Goal: Task Accomplishment & Management: Manage account settings

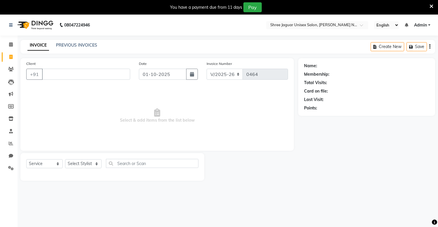
select select "8688"
select select "service"
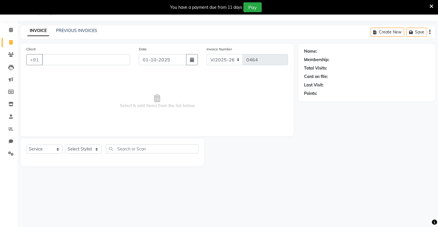
click at [52, 61] on input "Client" at bounding box center [86, 59] width 88 height 11
type input "986605642"
click at [120, 59] on span "Add Client" at bounding box center [114, 60] width 23 height 6
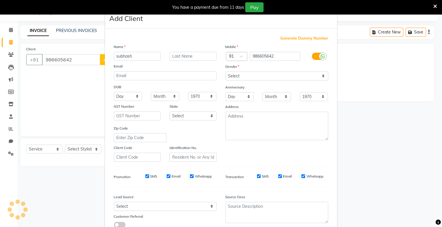
type input "subhash"
click at [184, 57] on input "text" at bounding box center [193, 56] width 47 height 9
type input "sir"
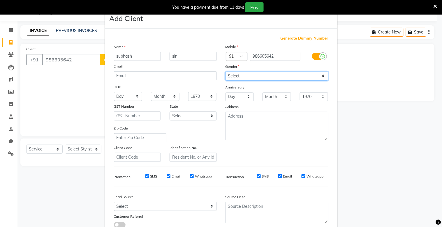
click at [231, 75] on select "Select [DEMOGRAPHIC_DATA] [DEMOGRAPHIC_DATA] Other Prefer Not To Say" at bounding box center [277, 76] width 103 height 9
click at [226, 72] on select "Select [DEMOGRAPHIC_DATA] [DEMOGRAPHIC_DATA] Other Prefer Not To Say" at bounding box center [277, 76] width 103 height 9
click at [250, 75] on select "Select [DEMOGRAPHIC_DATA] [DEMOGRAPHIC_DATA] Other Prefer Not To Say" at bounding box center [277, 76] width 103 height 9
select select "[DEMOGRAPHIC_DATA]"
click at [226, 72] on select "Select [DEMOGRAPHIC_DATA] [DEMOGRAPHIC_DATA] Other Prefer Not To Say" at bounding box center [277, 76] width 103 height 9
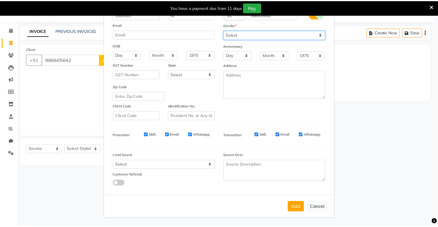
scroll to position [42, 0]
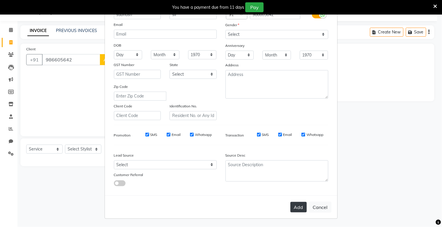
click at [294, 206] on button "Add" at bounding box center [299, 207] width 16 height 10
select select
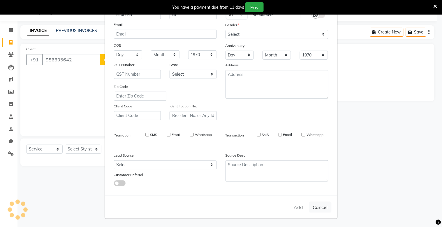
select select
checkbox input "false"
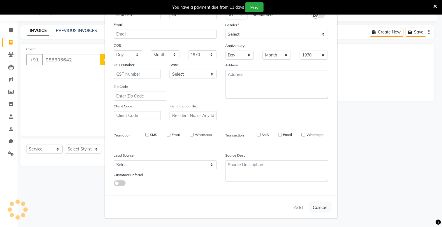
checkbox input "false"
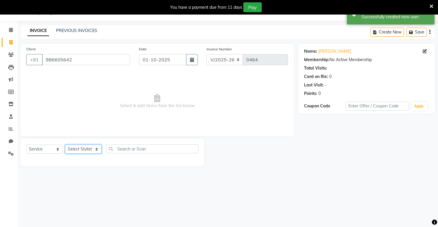
click at [86, 152] on select "Select Stylist [PERSON_NAME] [PERSON_NAME]" at bounding box center [83, 149] width 36 height 9
select select "88619"
click at [65, 145] on select "Select Stylist [PERSON_NAME] [PERSON_NAME]" at bounding box center [83, 149] width 36 height 9
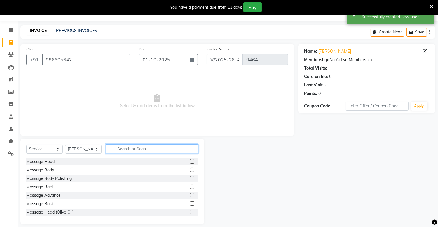
click at [138, 152] on input "text" at bounding box center [152, 149] width 92 height 9
type input "hai"
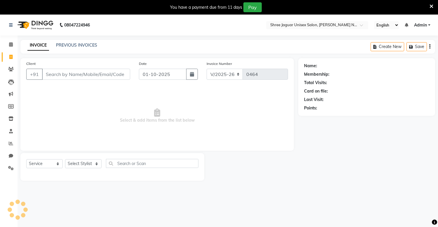
select select "8688"
select select "service"
click at [82, 76] on input "Client" at bounding box center [86, 74] width 88 height 11
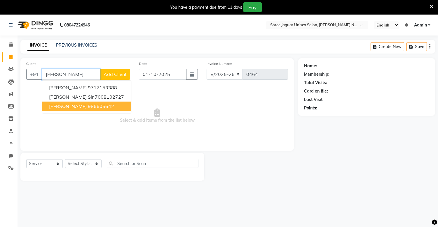
click at [88, 104] on ngb-highlight "986605642" at bounding box center [101, 106] width 26 height 6
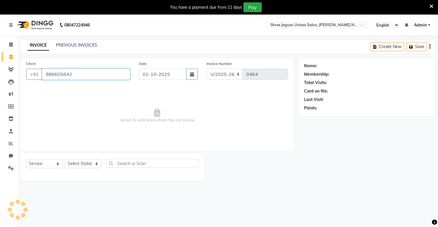
type input "986605642"
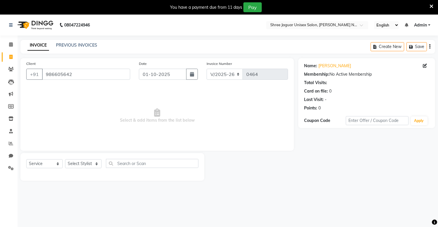
click at [88, 169] on div "Select Service Product Membership Package Voucher Prepaid Gift Card Select Styl…" at bounding box center [112, 166] width 172 height 14
click at [88, 165] on select "Select Stylist [PERSON_NAME] [PERSON_NAME]" at bounding box center [83, 163] width 36 height 9
select select "88619"
click at [65, 160] on select "Select Stylist [PERSON_NAME] [PERSON_NAME]" at bounding box center [83, 163] width 36 height 9
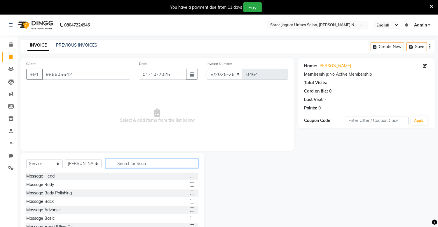
click at [149, 164] on input "text" at bounding box center [152, 163] width 92 height 9
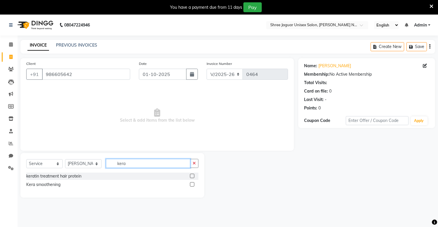
type input "kera"
click at [192, 176] on label at bounding box center [192, 176] width 4 height 4
click at [192, 176] on input "checkbox" at bounding box center [192, 177] width 4 height 4
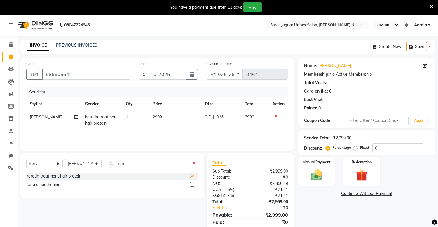
checkbox input "false"
click at [193, 185] on label at bounding box center [192, 184] width 4 height 4
click at [193, 185] on input "checkbox" at bounding box center [192, 185] width 4 height 4
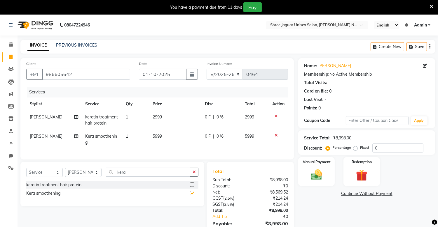
checkbox input "false"
click at [273, 120] on td at bounding box center [277, 120] width 19 height 19
click at [275, 135] on icon at bounding box center [275, 136] width 3 height 4
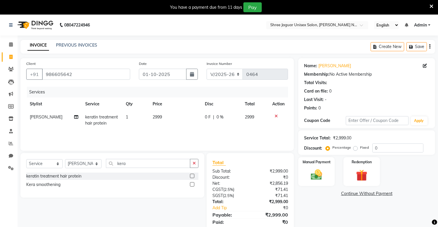
click at [174, 115] on td "2999" at bounding box center [175, 120] width 52 height 19
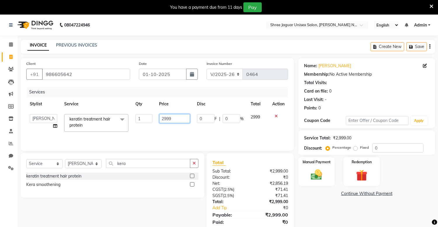
drag, startPoint x: 174, startPoint y: 115, endPoint x: 178, endPoint y: 118, distance: 4.4
click at [178, 118] on input "2999" at bounding box center [174, 118] width 31 height 9
type input "2"
type input "1600"
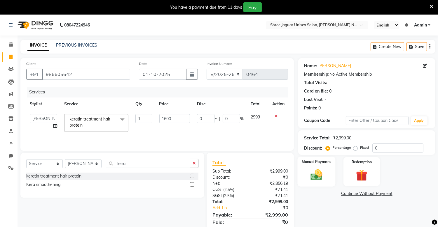
click at [314, 168] on img at bounding box center [316, 175] width 19 height 14
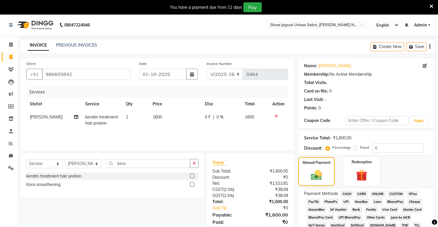
click at [331, 201] on span "PhonePe" at bounding box center [330, 202] width 17 height 7
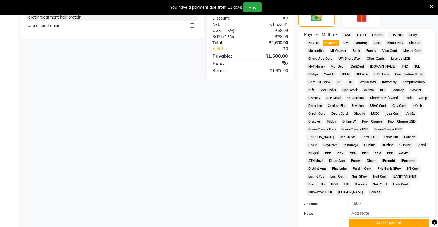
scroll to position [199, 0]
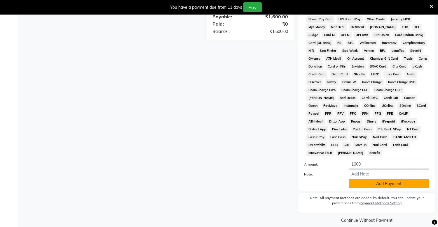
click at [368, 180] on button "Add Payment" at bounding box center [388, 184] width 80 height 9
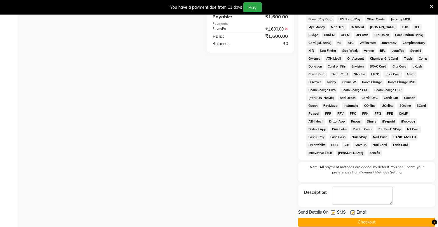
click at [368, 218] on button "Checkout" at bounding box center [366, 222] width 137 height 9
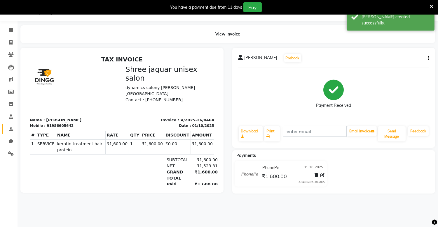
click at [10, 127] on icon at bounding box center [11, 129] width 4 height 4
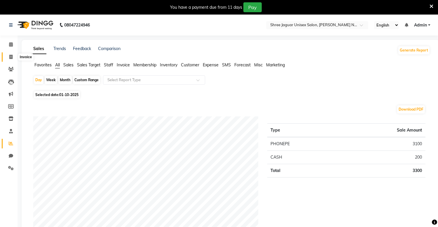
click at [10, 58] on icon at bounding box center [10, 57] width 3 height 4
select select "service"
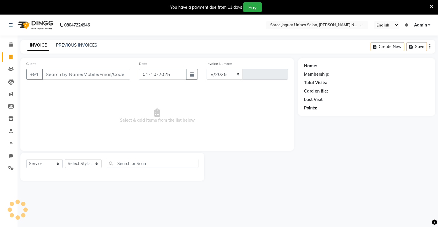
scroll to position [15, 0]
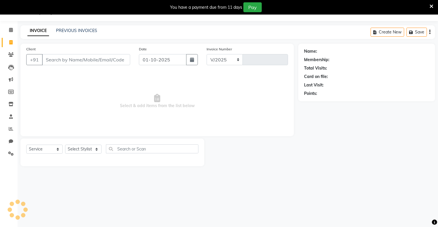
select select "8688"
type input "0465"
click at [53, 56] on input "Client" at bounding box center [86, 59] width 88 height 11
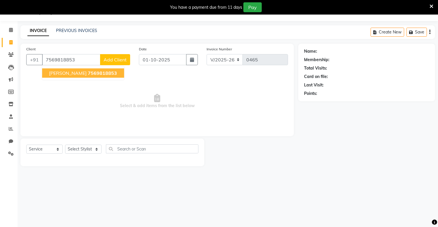
click at [62, 76] on span "waseem ali" at bounding box center [68, 73] width 38 height 6
type input "7569818853"
click at [62, 76] on span "Select & add items from the list below" at bounding box center [156, 101] width 261 height 58
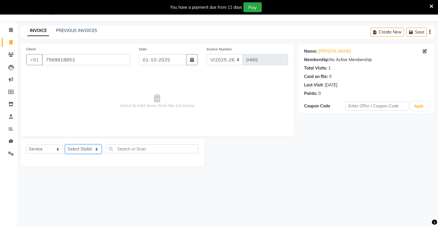
click at [78, 152] on select "Select Stylist [PERSON_NAME] [PERSON_NAME]" at bounding box center [83, 149] width 36 height 9
click at [81, 188] on div "08047224946 Select Location × Shree Jaguar Unisex Salon, Mayuri Nagar Miyapur E…" at bounding box center [219, 113] width 438 height 227
click at [85, 146] on select "Select Stylist [PERSON_NAME] [PERSON_NAME]" at bounding box center [83, 149] width 36 height 9
select select "92927"
click at [65, 145] on select "Select Stylist [PERSON_NAME] [PERSON_NAME]" at bounding box center [83, 149] width 36 height 9
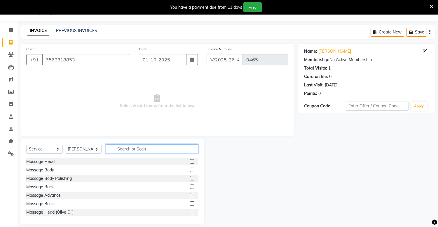
click at [146, 150] on input "text" at bounding box center [152, 149] width 92 height 9
type input "hair"
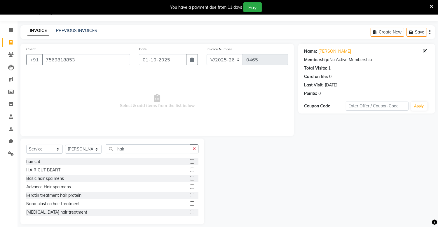
click at [190, 161] on label at bounding box center [192, 161] width 4 height 4
click at [190, 161] on input "checkbox" at bounding box center [192, 162] width 4 height 4
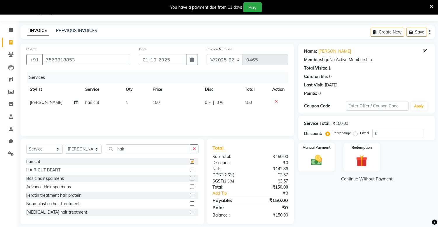
checkbox input "false"
click at [311, 154] on img at bounding box center [316, 161] width 19 height 14
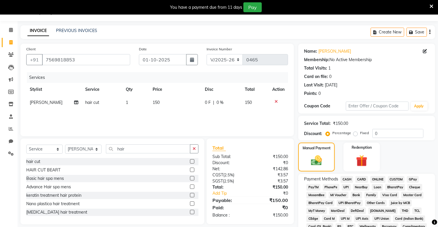
click at [331, 188] on span "PhonePe" at bounding box center [330, 187] width 17 height 7
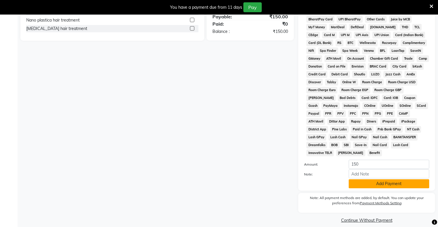
click at [377, 180] on button "Add Payment" at bounding box center [388, 184] width 80 height 9
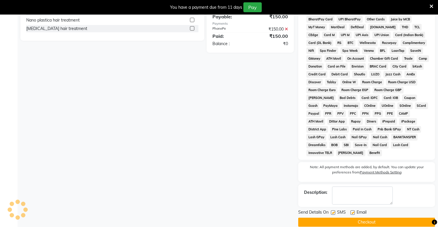
click at [377, 218] on button "Checkout" at bounding box center [366, 222] width 137 height 9
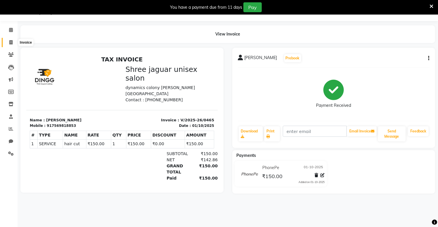
click at [12, 42] on icon at bounding box center [10, 42] width 3 height 4
select select "8688"
select select "service"
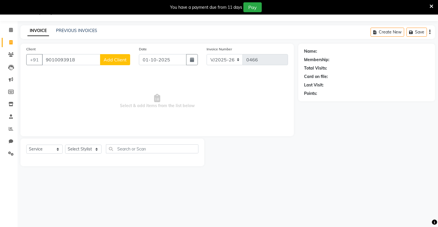
type input "9010093918"
click at [120, 57] on span "Add Client" at bounding box center [114, 60] width 23 height 6
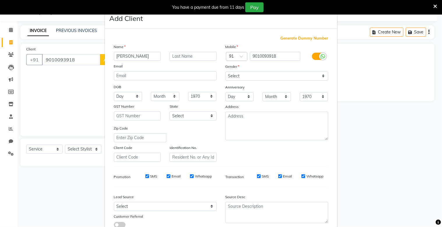
type input "srikanth"
click at [183, 54] on input "text" at bounding box center [193, 56] width 47 height 9
type input "sir"
click at [243, 74] on select "Select [DEMOGRAPHIC_DATA] [DEMOGRAPHIC_DATA] Other Prefer Not To Say" at bounding box center [277, 76] width 103 height 9
select select "[DEMOGRAPHIC_DATA]"
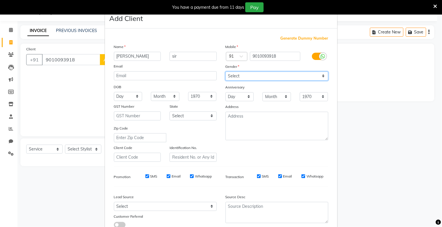
click at [226, 72] on select "Select [DEMOGRAPHIC_DATA] [DEMOGRAPHIC_DATA] Other Prefer Not To Say" at bounding box center [277, 76] width 103 height 9
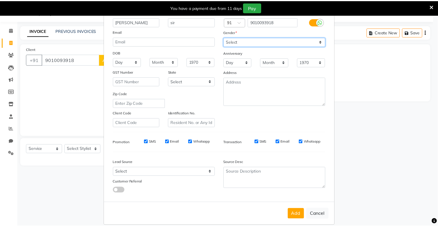
scroll to position [42, 0]
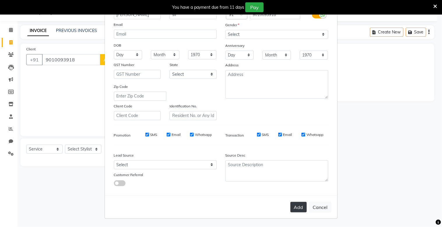
click at [291, 208] on button "Add" at bounding box center [299, 207] width 16 height 10
select select
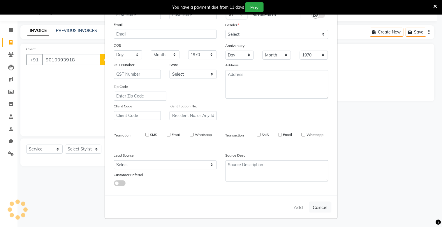
select select
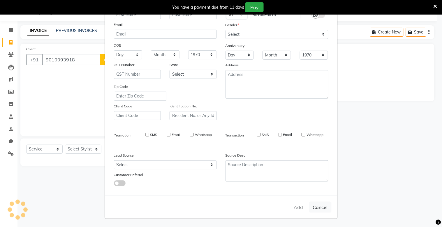
select select
checkbox input "false"
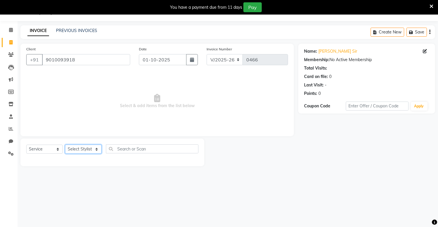
click at [91, 149] on select "Select Stylist [PERSON_NAME] [PERSON_NAME]" at bounding box center [83, 149] width 36 height 9
select select "92927"
click at [65, 145] on select "Select Stylist [PERSON_NAME] [PERSON_NAME]" at bounding box center [83, 149] width 36 height 9
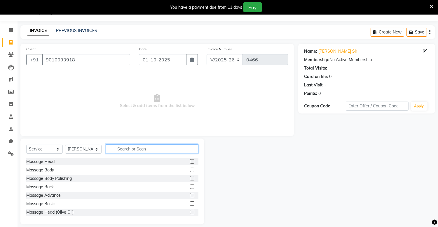
click at [133, 152] on input "text" at bounding box center [152, 149] width 92 height 9
type input "hai"
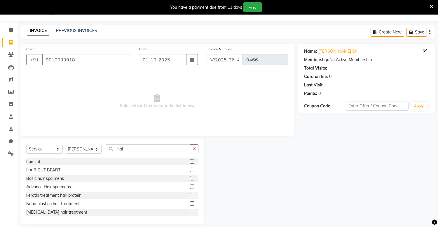
click at [190, 160] on label at bounding box center [192, 161] width 4 height 4
click at [190, 160] on input "checkbox" at bounding box center [192, 162] width 4 height 4
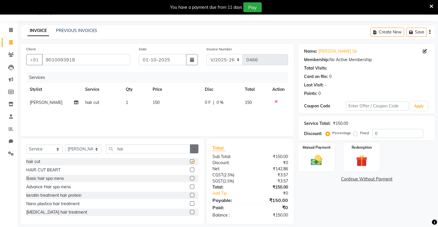
checkbox input "false"
click at [195, 149] on icon "button" at bounding box center [193, 149] width 3 height 4
type input "hai"
click at [190, 170] on label at bounding box center [192, 170] width 4 height 4
click at [190, 170] on input "checkbox" at bounding box center [192, 170] width 4 height 4
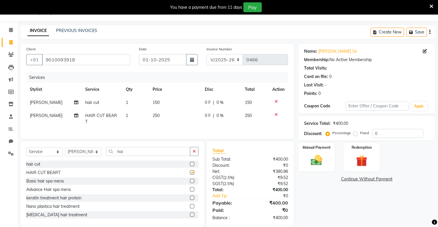
checkbox input "false"
click at [276, 115] on icon at bounding box center [275, 115] width 3 height 4
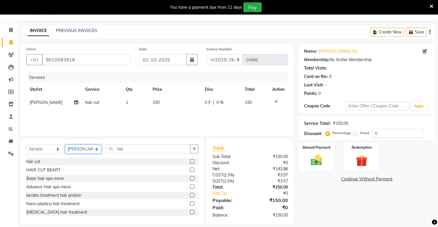
click at [94, 149] on select "Select Stylist [PERSON_NAME] [PERSON_NAME]" at bounding box center [83, 149] width 36 height 9
select select "88619"
click at [65, 145] on select "Select Stylist [PERSON_NAME] [PERSON_NAME]" at bounding box center [83, 149] width 36 height 9
click at [84, 167] on div "Massage Body" at bounding box center [112, 170] width 172 height 7
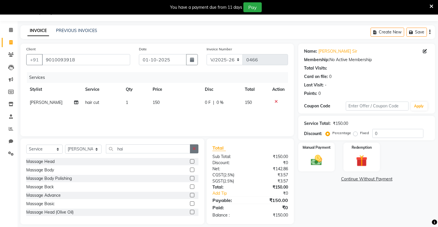
click at [191, 152] on button "button" at bounding box center [194, 149] width 8 height 9
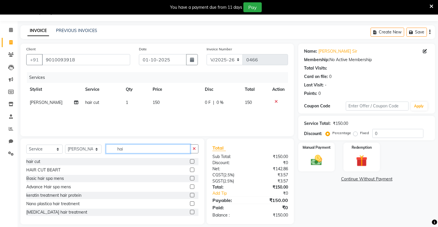
type input "hai"
click at [190, 169] on label at bounding box center [192, 170] width 4 height 4
click at [190, 169] on input "checkbox" at bounding box center [192, 170] width 4 height 4
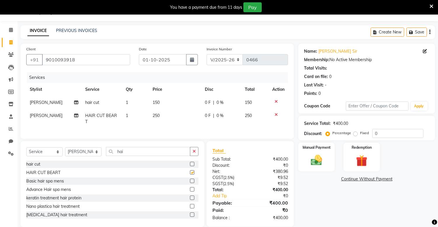
checkbox input "false"
click at [314, 158] on img at bounding box center [316, 161] width 19 height 14
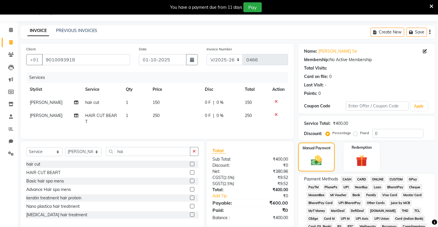
click at [330, 186] on span "PhonePe" at bounding box center [330, 187] width 17 height 7
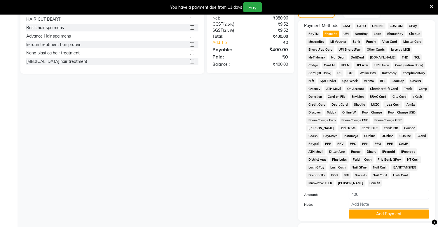
scroll to position [199, 0]
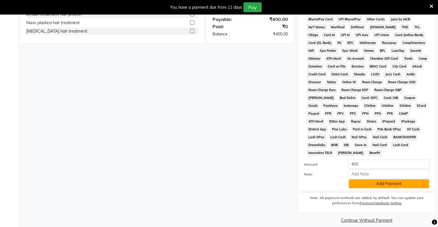
click at [383, 180] on button "Add Payment" at bounding box center [388, 184] width 80 height 9
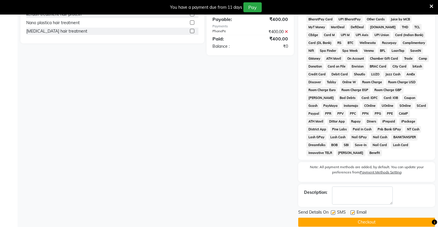
click at [383, 218] on button "Checkout" at bounding box center [366, 222] width 137 height 9
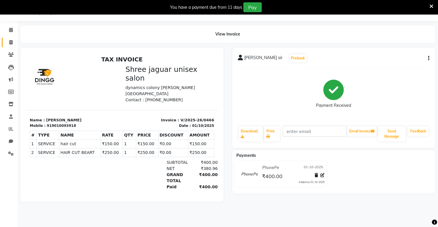
click at [10, 38] on link "Invoice" at bounding box center [9, 43] width 14 height 10
select select "service"
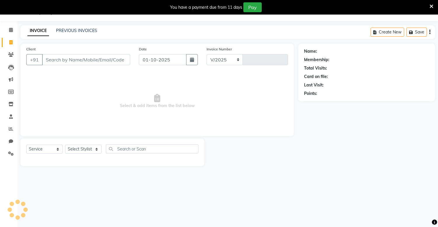
select select "8688"
type input "0467"
click at [59, 59] on input "Client" at bounding box center [86, 59] width 88 height 11
click at [7, 55] on span at bounding box center [11, 55] width 10 height 7
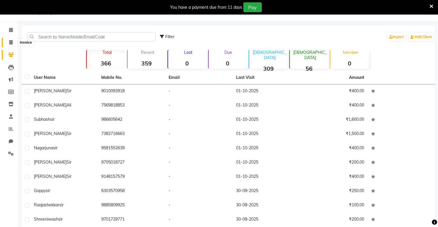
click at [10, 43] on icon at bounding box center [10, 42] width 3 height 4
select select "8688"
select select "service"
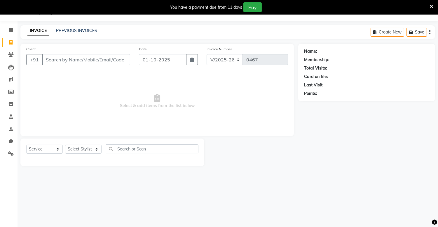
click at [62, 62] on input "Client" at bounding box center [86, 59] width 88 height 11
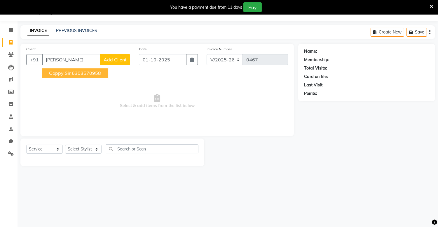
click at [69, 71] on span "Goppy sir" at bounding box center [60, 73] width 22 height 6
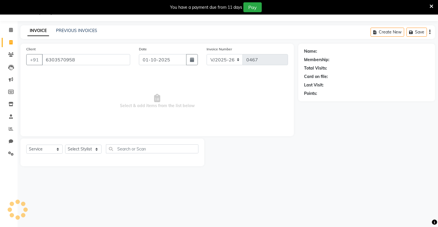
type input "6303570958"
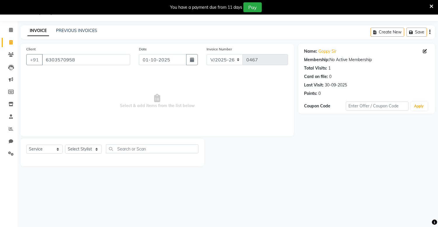
click at [69, 71] on div "Client +91 6303570958 Date 01-10-2025 Invoice Number V/2025 V/2025-26 0467 Sele…" at bounding box center [156, 90] width 273 height 93
click at [319, 79] on div "Card on file:" at bounding box center [316, 77] width 24 height 6
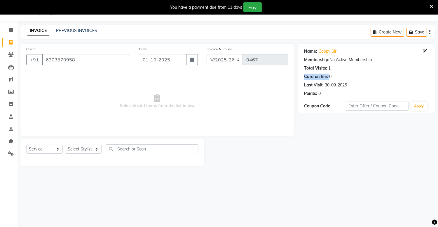
click at [319, 79] on div "Card on file:" at bounding box center [316, 77] width 24 height 6
click at [10, 54] on icon at bounding box center [11, 54] width 6 height 4
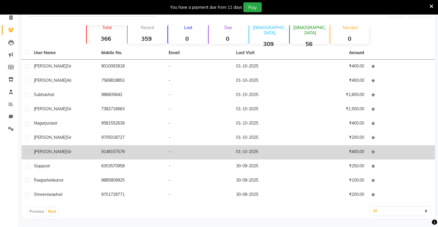
scroll to position [39, 0]
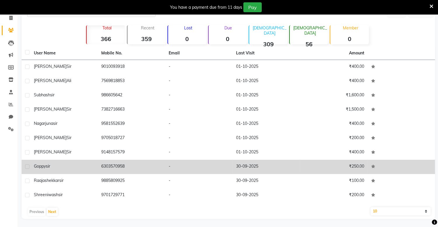
click at [134, 169] on td "6303570958" at bounding box center [131, 167] width 67 height 14
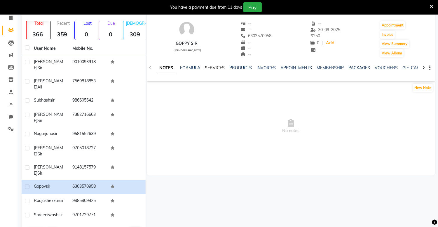
click at [215, 66] on link "SERVICES" at bounding box center [215, 67] width 20 height 5
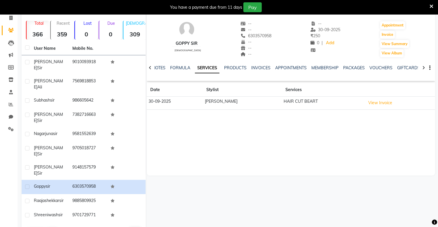
click at [183, 53] on div "Goppy sir male" at bounding box center [186, 39] width 29 height 37
click at [170, 187] on div "Goppy sir male -- -- 6303570958 -- -- -- -- 30-09-2025 ₹ 250 0 | Add Appointmen…" at bounding box center [289, 120] width 289 height 238
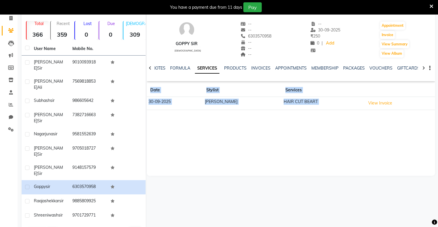
click at [170, 187] on div "Goppy sir male -- -- 6303570958 -- -- -- -- 30-09-2025 ₹ 250 0 | Add Appointmen…" at bounding box center [289, 120] width 289 height 238
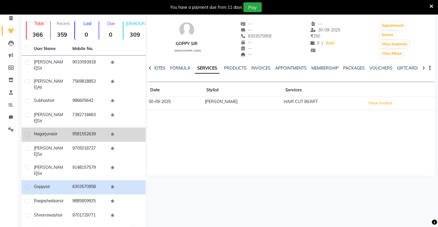
click at [130, 128] on td at bounding box center [126, 135] width 38 height 14
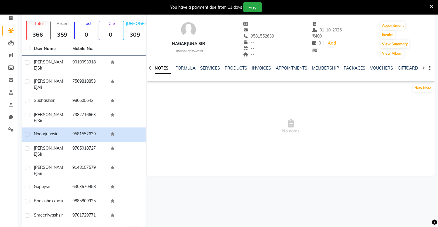
click at [430, 5] on icon at bounding box center [431, 6] width 4 height 5
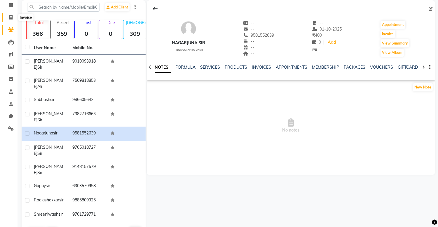
click at [10, 14] on span at bounding box center [11, 17] width 10 height 7
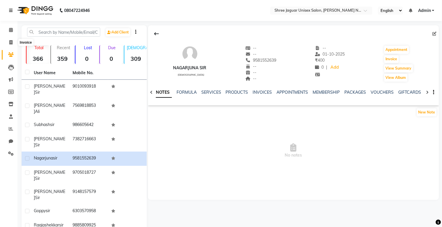
select select "8688"
select select "service"
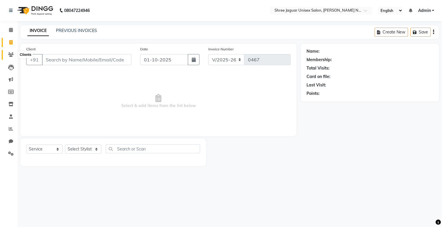
click at [10, 56] on icon at bounding box center [11, 54] width 6 height 4
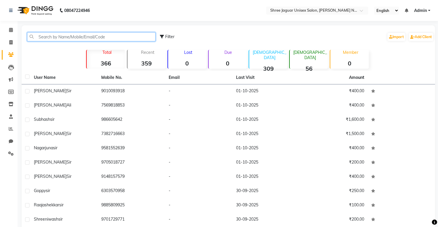
click at [56, 36] on input "text" at bounding box center [91, 36] width 128 height 9
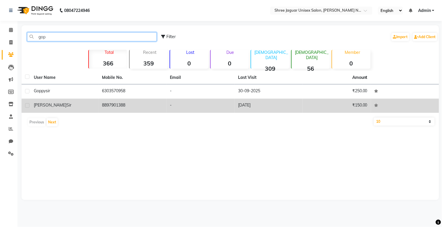
type input "gop"
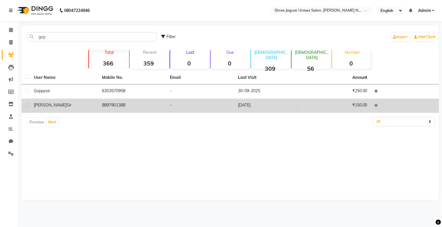
click at [119, 105] on td "8897901388" at bounding box center [133, 106] width 68 height 14
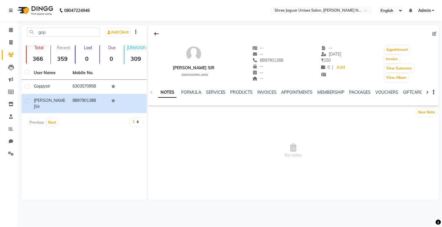
click at [216, 89] on div "SERVICES" at bounding box center [216, 92] width 20 height 6
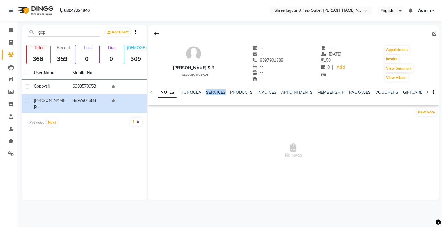
click at [216, 89] on div "SERVICES" at bounding box center [216, 92] width 20 height 6
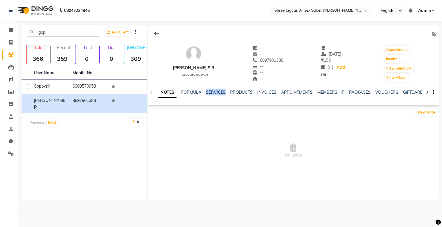
click at [216, 89] on div "SERVICES" at bounding box center [216, 92] width 20 height 6
click at [233, 89] on div "NOTES FORMULA SERVICES PRODUCTS INVOICES APPOINTMENTS MEMBERSHIP PACKAGES VOUCH…" at bounding box center [293, 92] width 291 height 20
click at [216, 90] on link "SERVICES" at bounding box center [216, 92] width 20 height 5
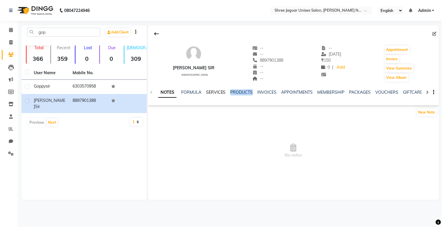
click at [216, 90] on link "SERVICES" at bounding box center [216, 92] width 20 height 5
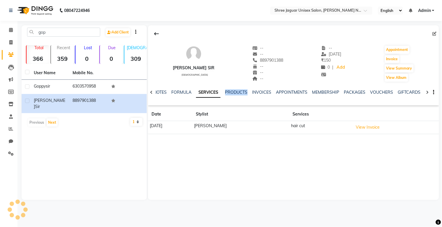
click at [216, 90] on link "SERVICES" at bounding box center [208, 92] width 24 height 10
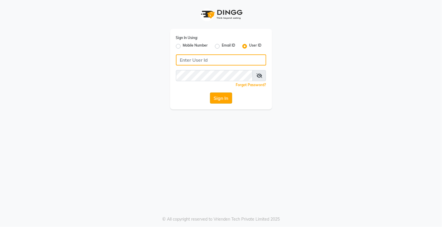
type input "Jaguar@123"
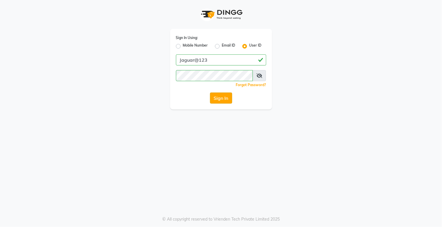
click at [224, 97] on button "Sign In" at bounding box center [221, 98] width 22 height 11
